Goal: Transaction & Acquisition: Download file/media

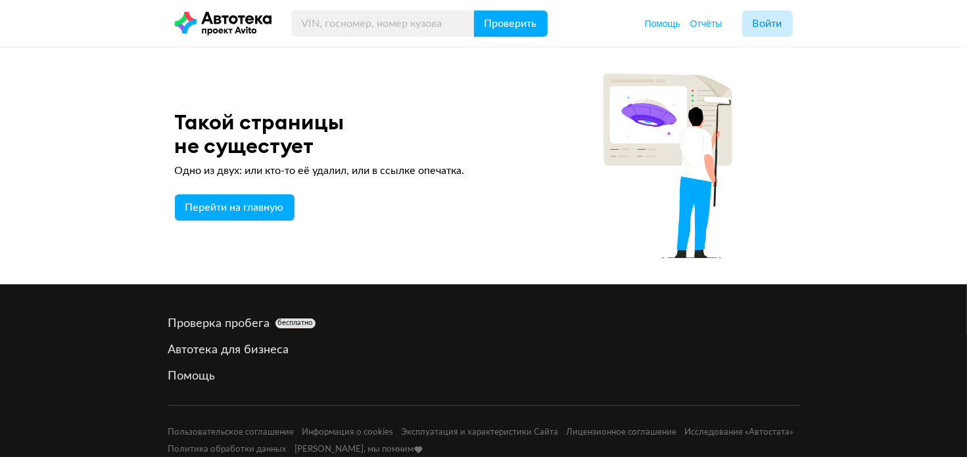
scroll to position [662, 0]
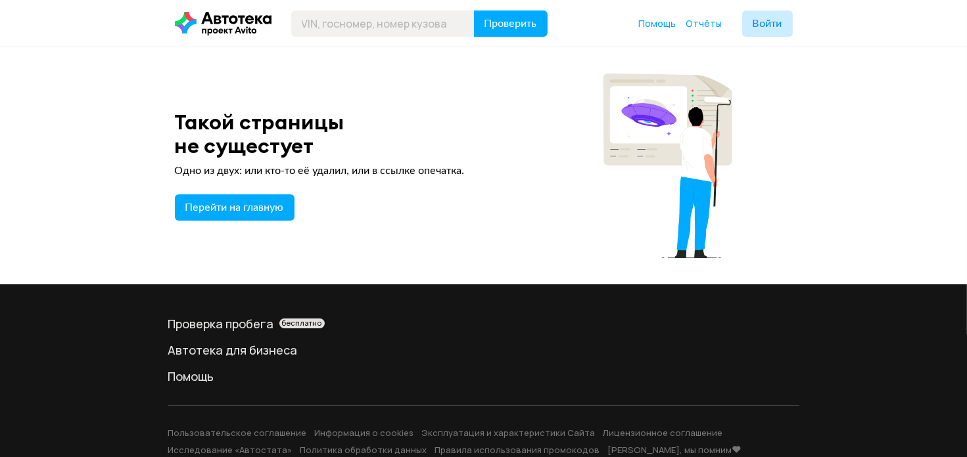
scroll to position [662, 0]
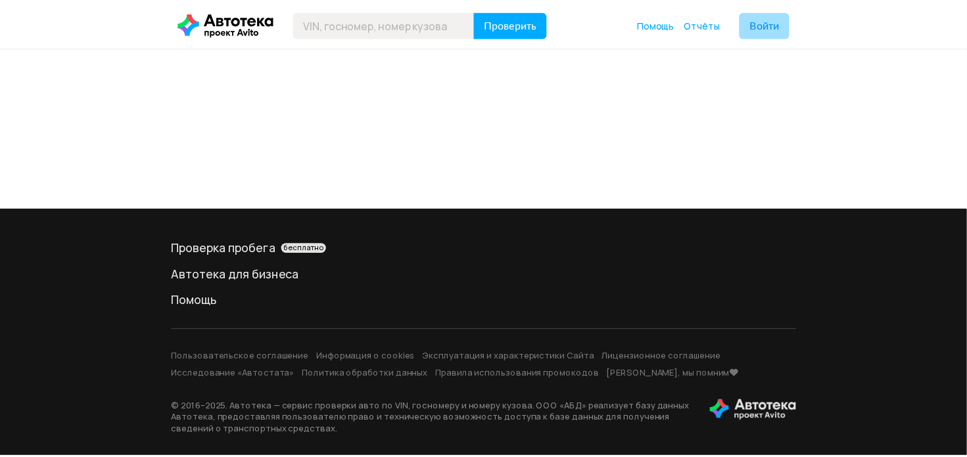
scroll to position [662, 0]
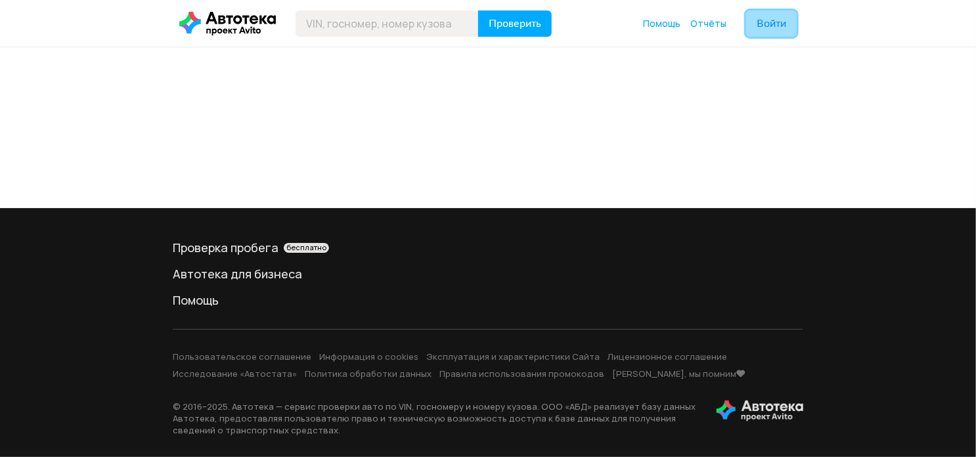
click at [783, 27] on span "Войти" at bounding box center [772, 23] width 30 height 11
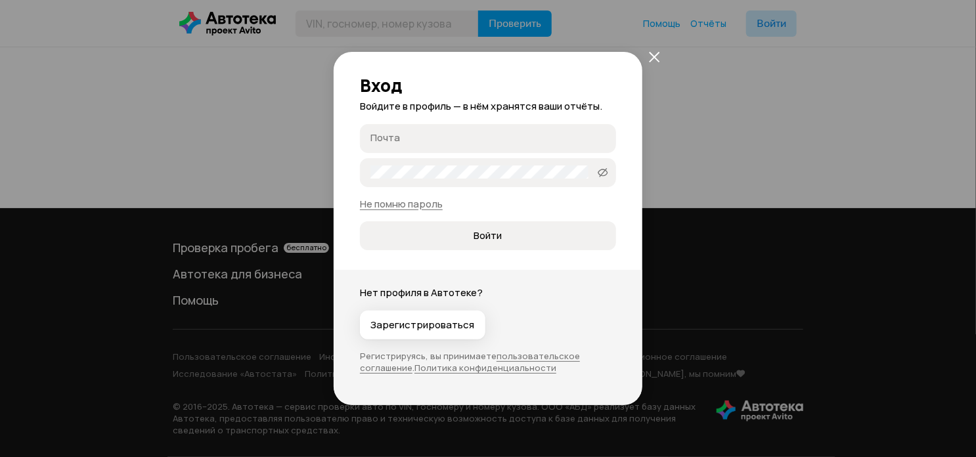
type input "olves04@gmail.com"
click at [486, 241] on span "Войти" at bounding box center [488, 235] width 28 height 13
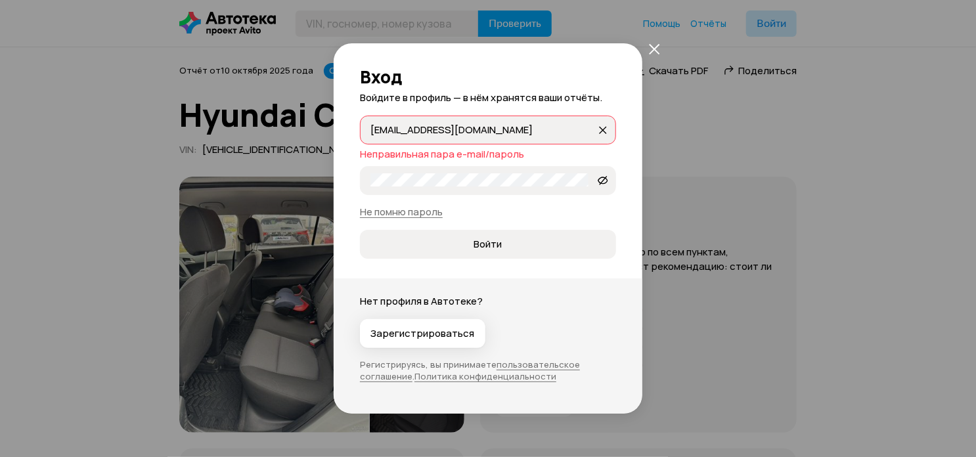
click at [484, 126] on input "olves04@gmail.com" at bounding box center [484, 129] width 226 height 13
click at [691, 161] on div "Вход Войдите в профиль — в нём хранятся ваши отчёты. olves04@gmail.com olves04@…" at bounding box center [488, 228] width 976 height 457
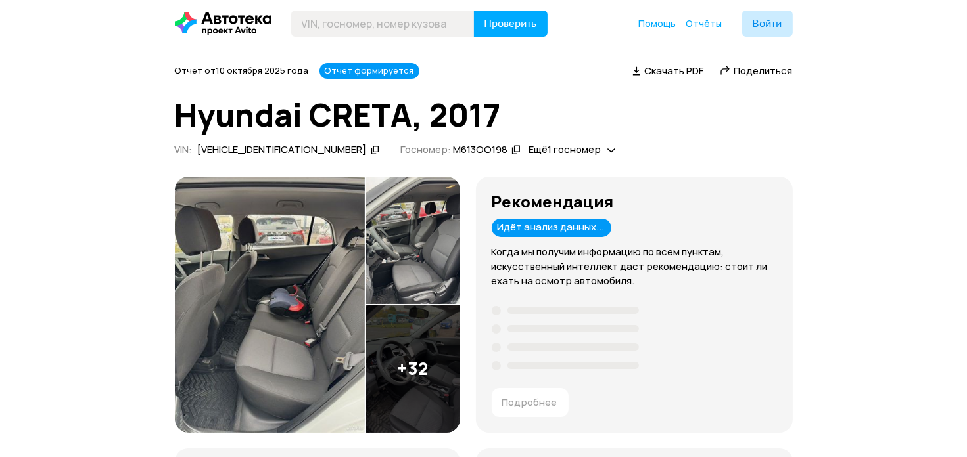
click at [664, 64] on span "Скачать PDF" at bounding box center [674, 71] width 59 height 14
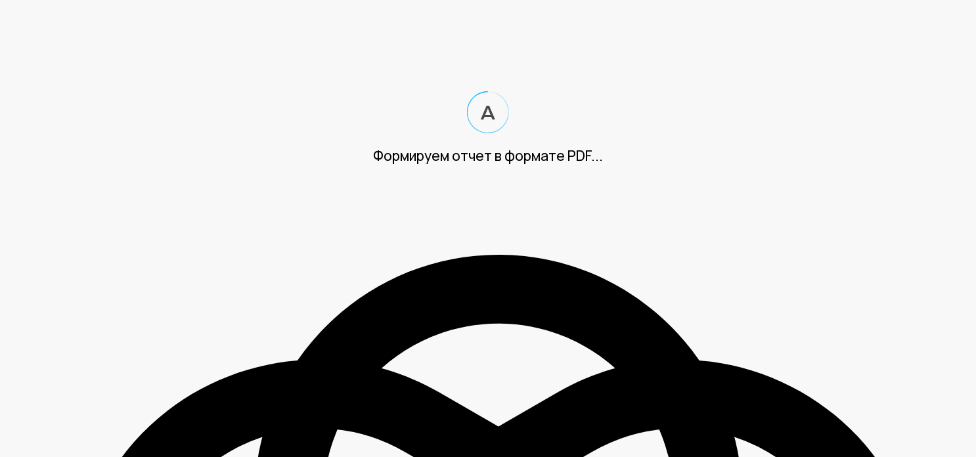
scroll to position [662, 0]
